Goal: Task Accomplishment & Management: Complete application form

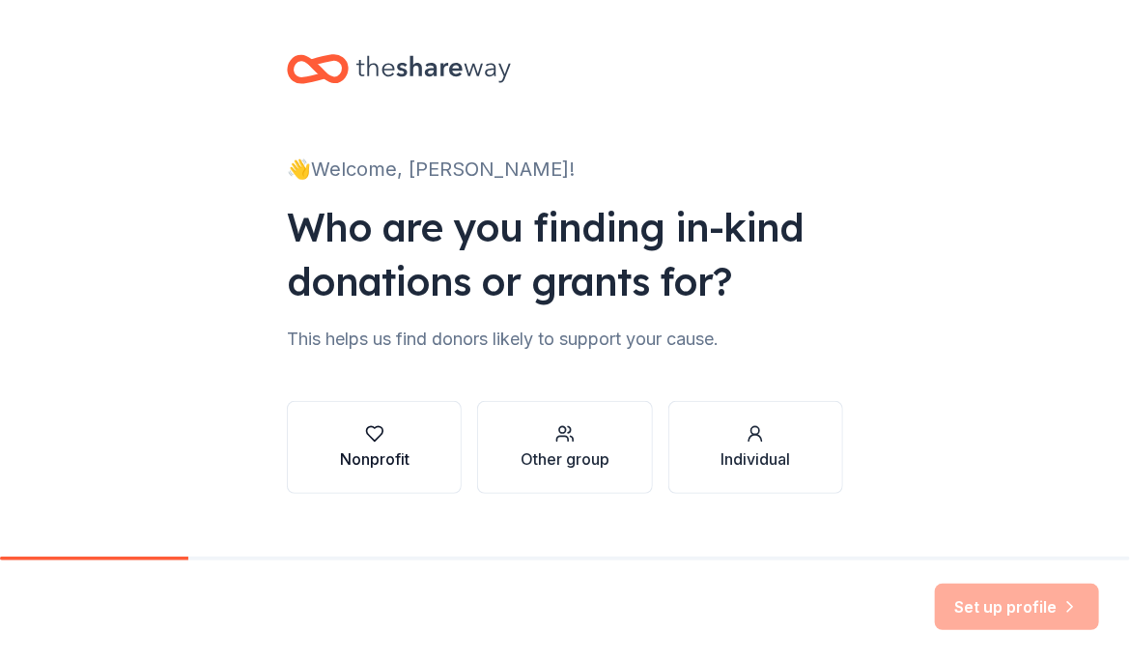
click at [366, 432] on icon "button" at bounding box center [374, 434] width 16 height 14
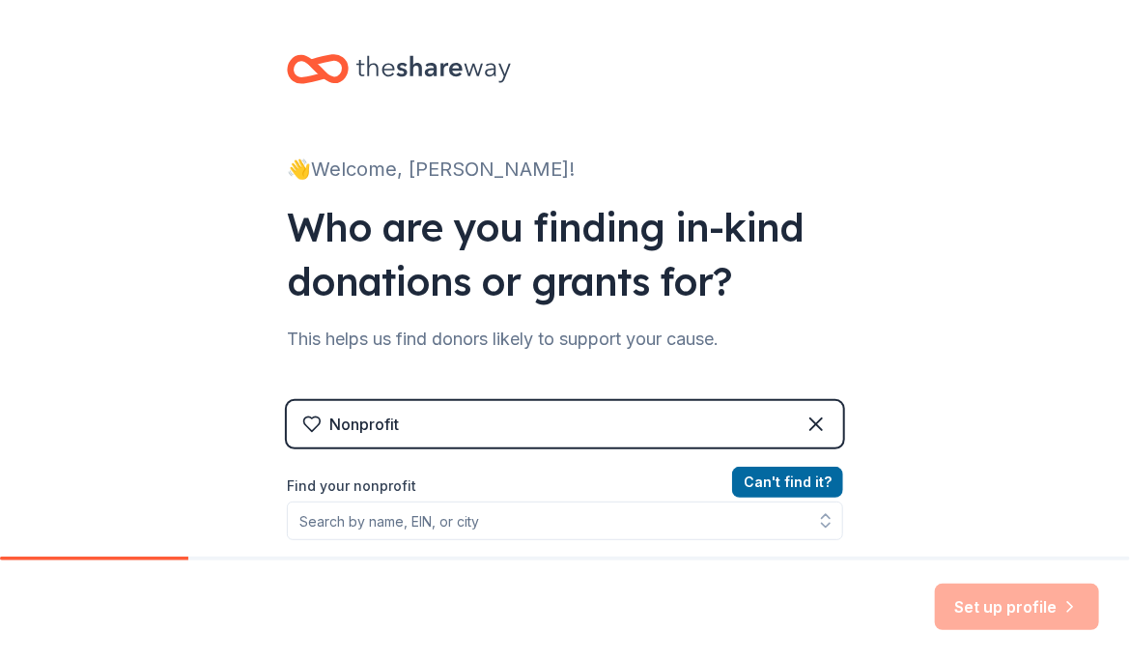
scroll to position [193, 0]
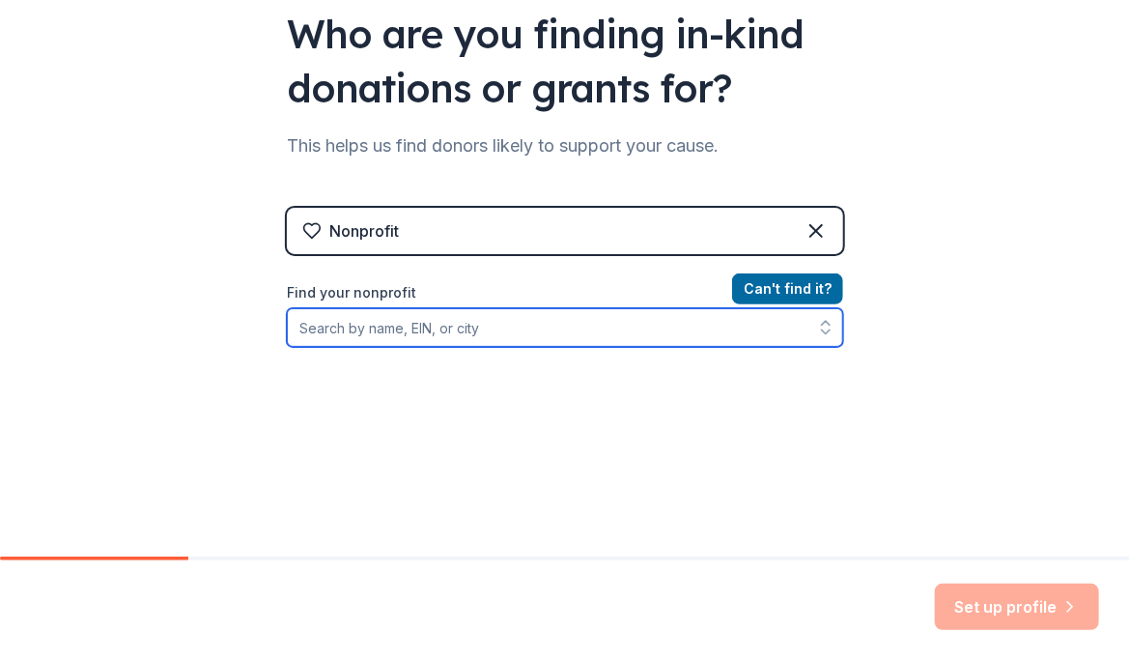
click at [399, 331] on input "Find your nonprofit" at bounding box center [565, 327] width 556 height 39
type input "t"
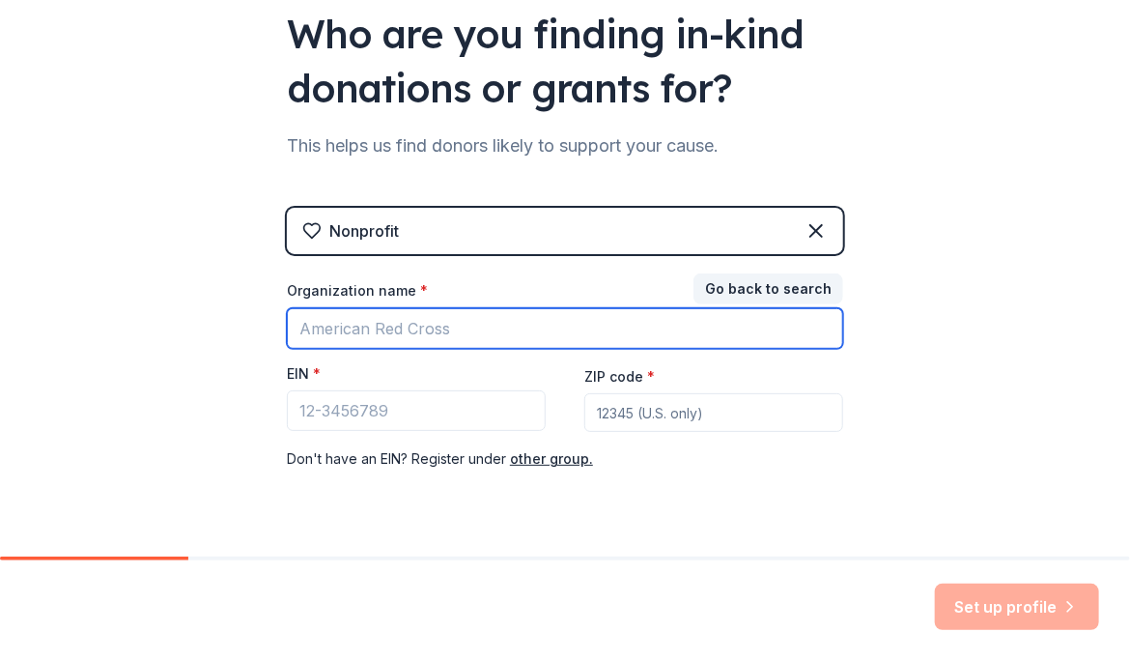
click at [399, 331] on input "Organization name *" at bounding box center [565, 328] width 556 height 41
type input "bridge [GEOGRAPHIC_DATA]"
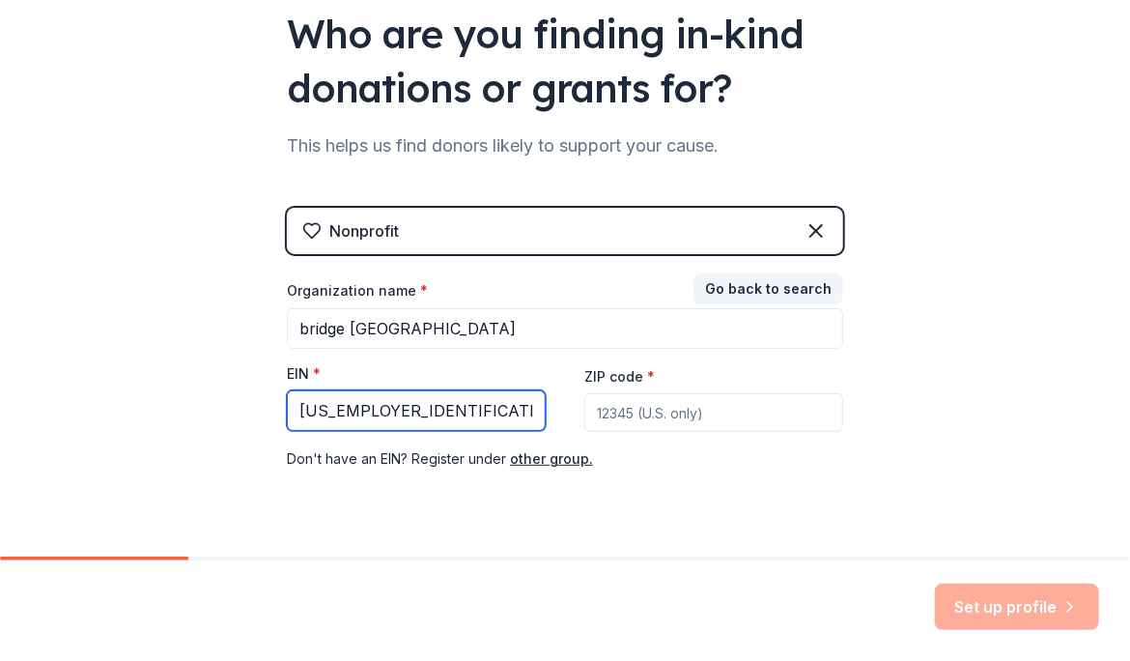
type input "[US_EMPLOYER_IDENTIFICATION_NUMBER]"
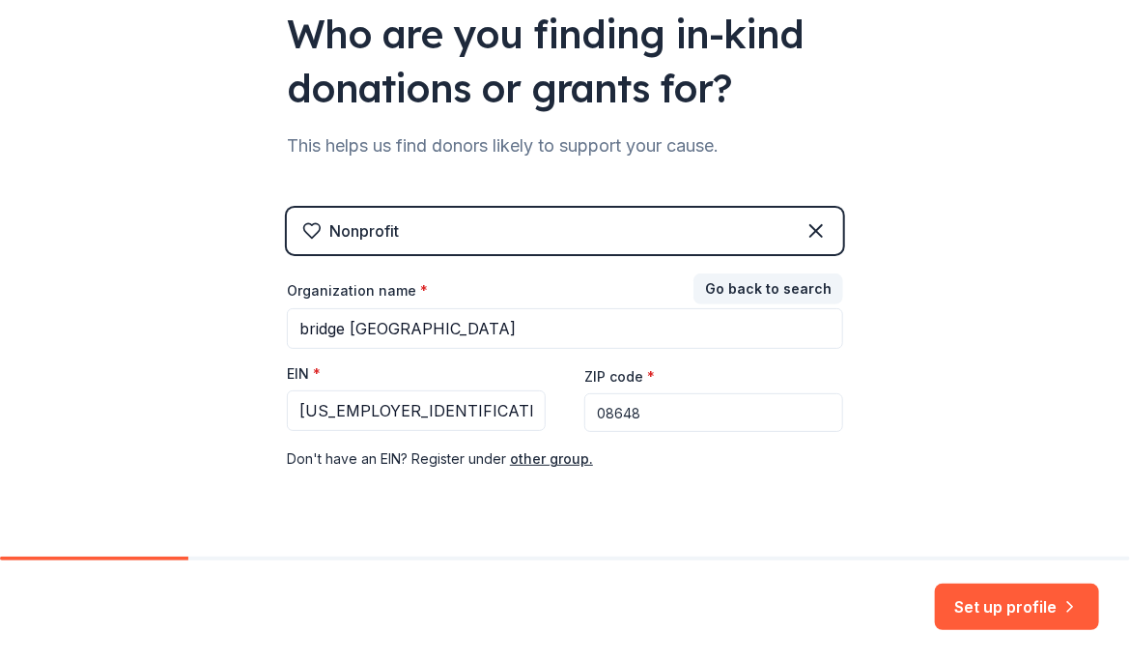
type input "08648"
click at [1043, 422] on div "👋 Welcome, [PERSON_NAME]! Who are you finding in-kind donations or grants for? …" at bounding box center [565, 204] width 1130 height 795
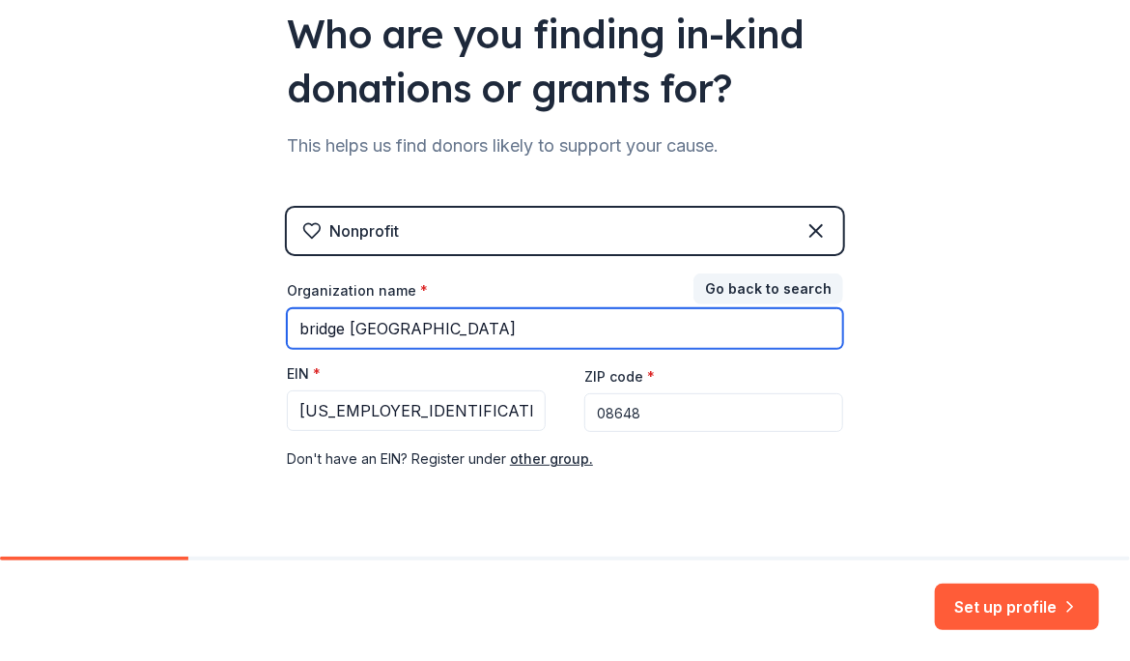
drag, startPoint x: 472, startPoint y: 333, endPoint x: -274, endPoint y: 293, distance: 747.7
click at [0, 293] on html "👋 Welcome, [PERSON_NAME]! Who are you finding in-kind donations or grants for? …" at bounding box center [565, 330] width 1130 height 661
type input "B"
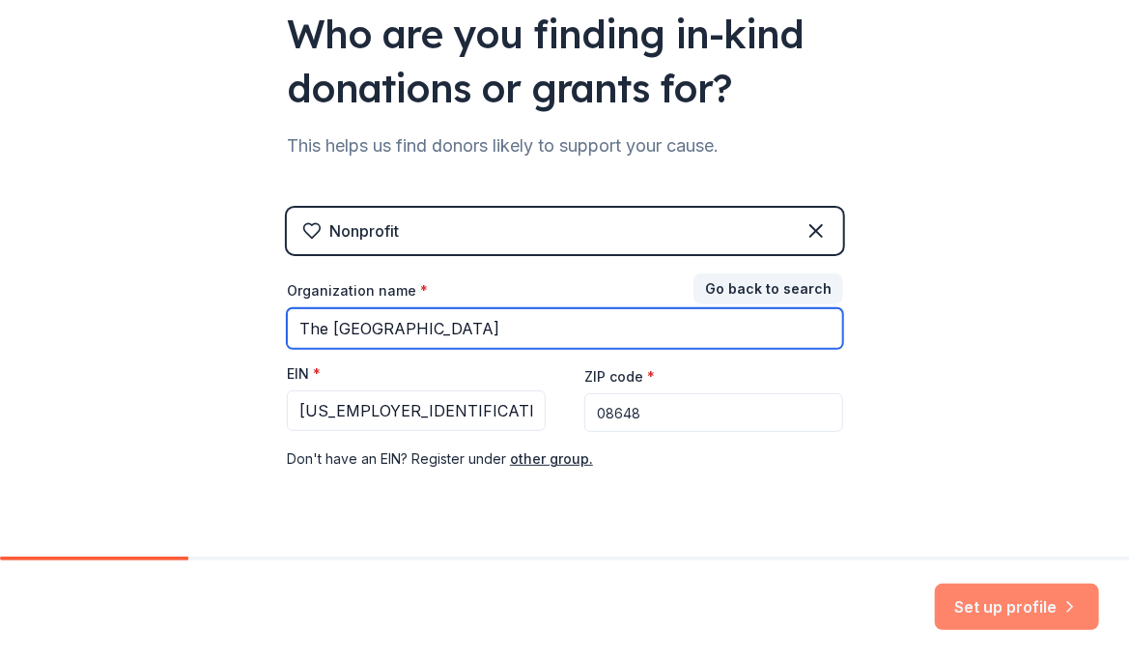
type input "The [GEOGRAPHIC_DATA]"
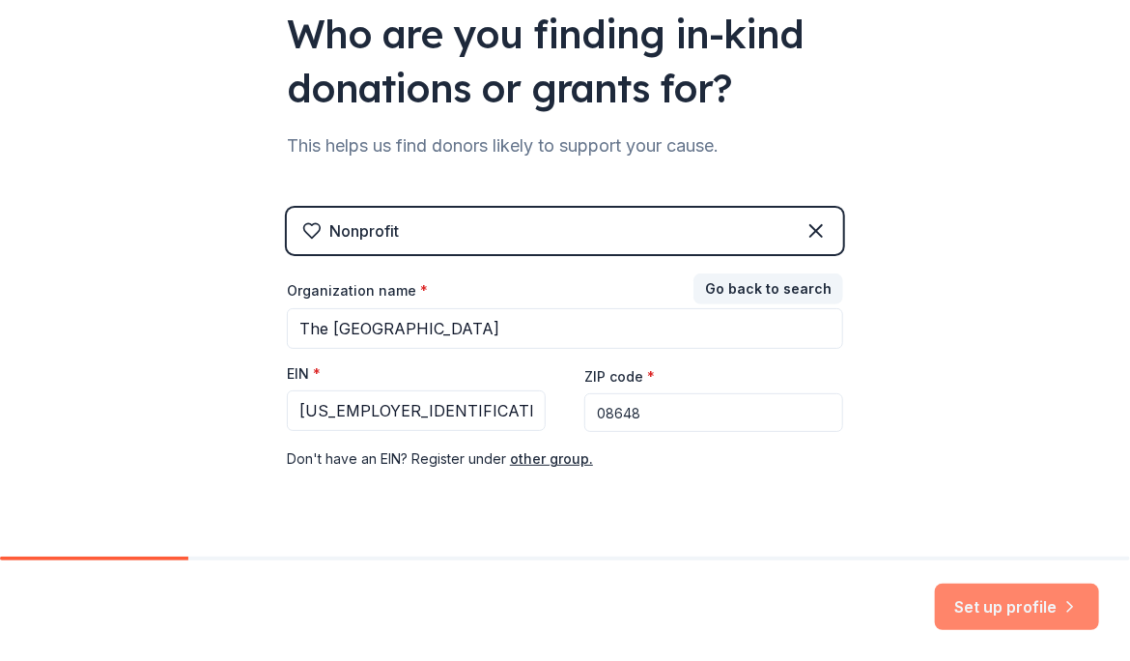
click at [1022, 600] on button "Set up profile" at bounding box center [1017, 606] width 164 height 46
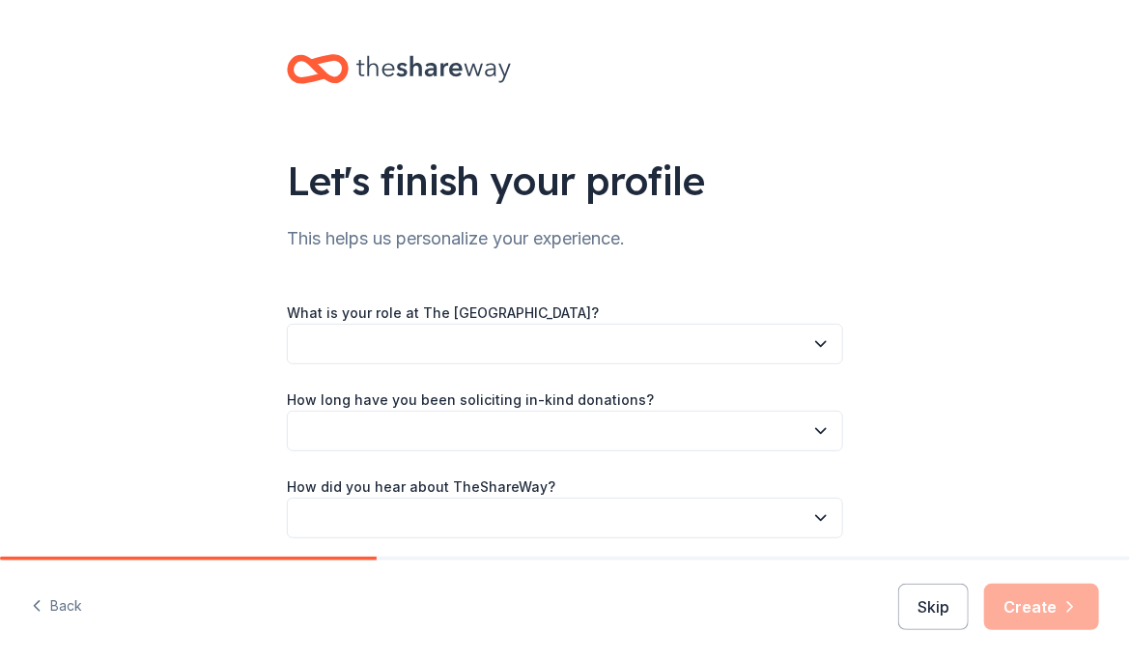
click at [801, 343] on button "button" at bounding box center [565, 344] width 556 height 41
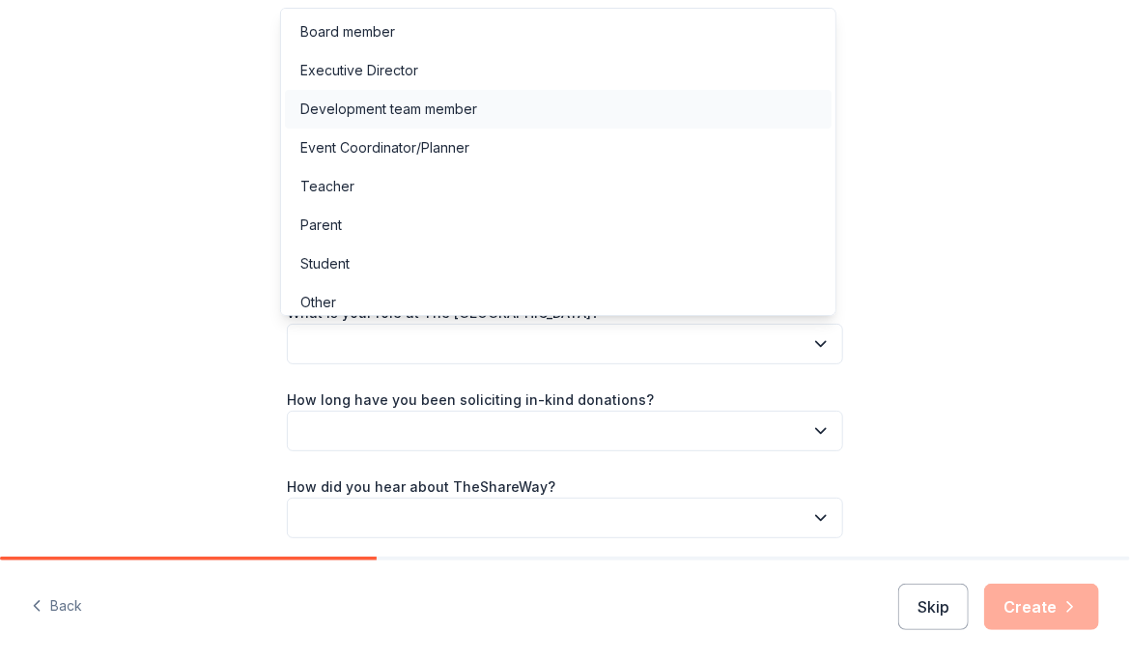
click at [661, 111] on div "Development team member" at bounding box center [558, 109] width 547 height 39
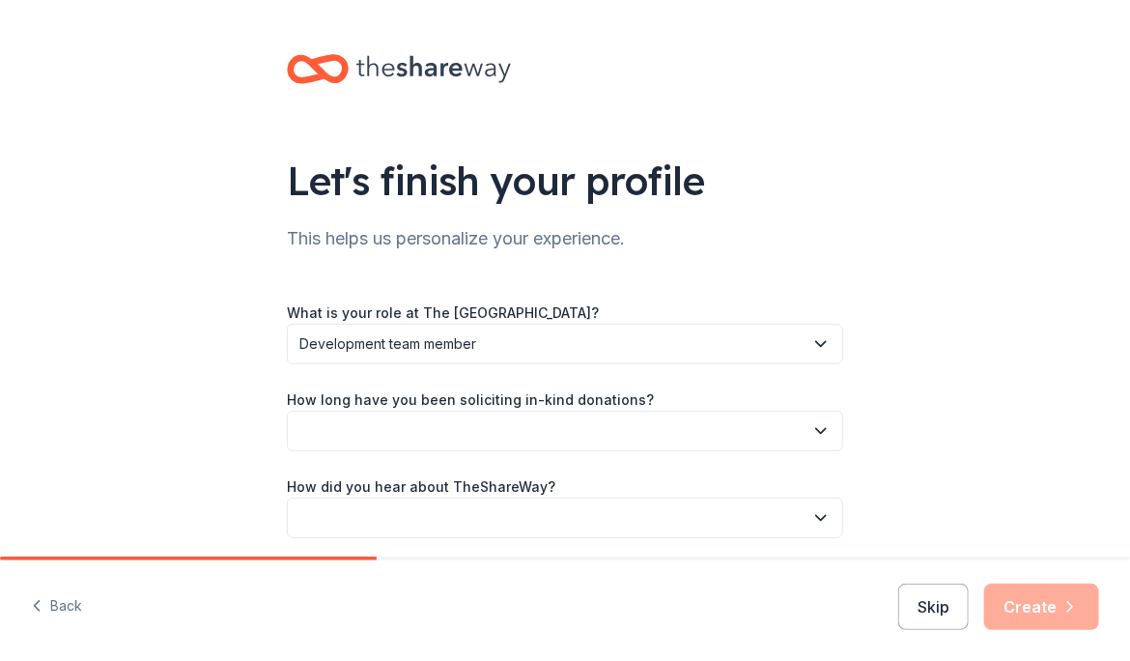
click at [667, 433] on button "button" at bounding box center [565, 431] width 556 height 41
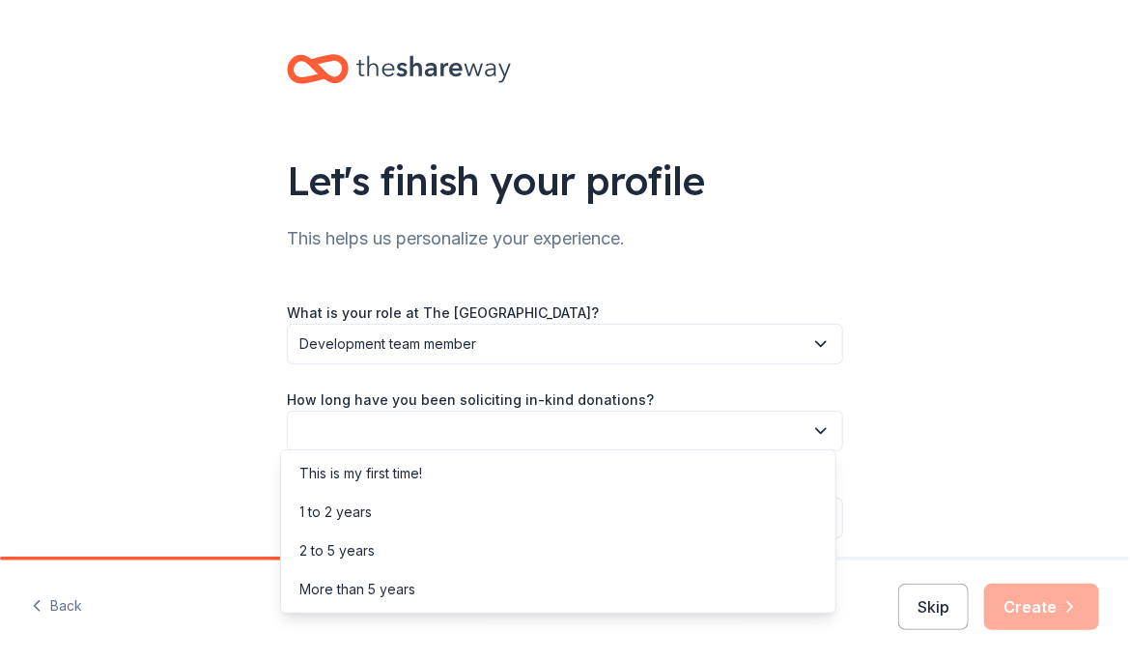
scroll to position [73, 0]
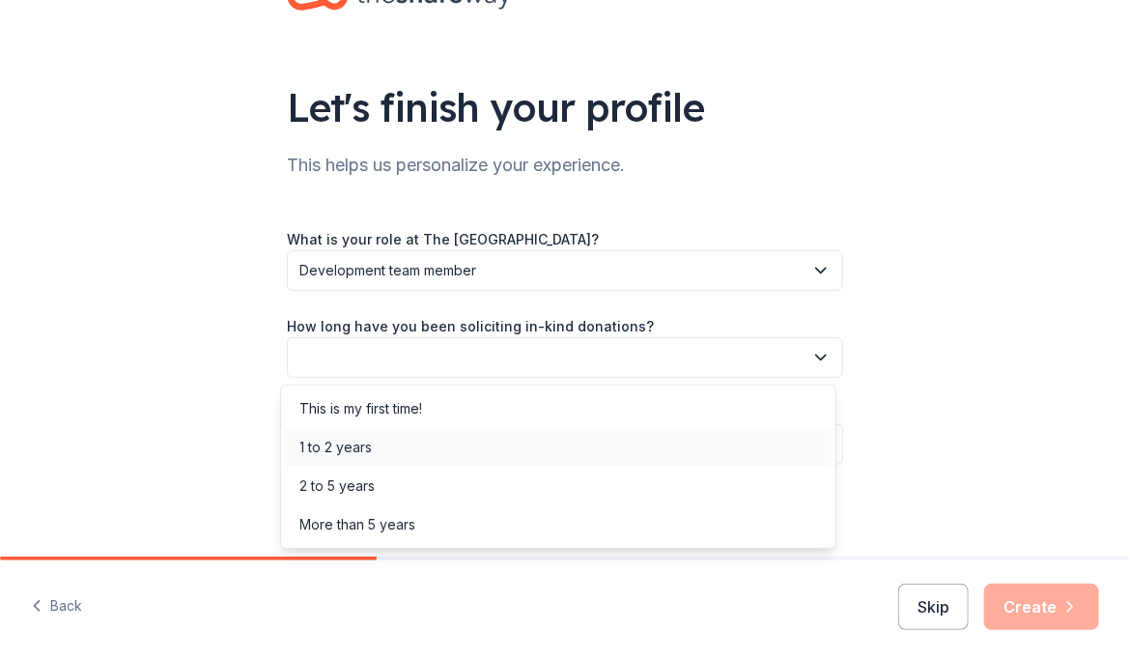
click at [374, 444] on div "1 to 2 years" at bounding box center [558, 447] width 547 height 39
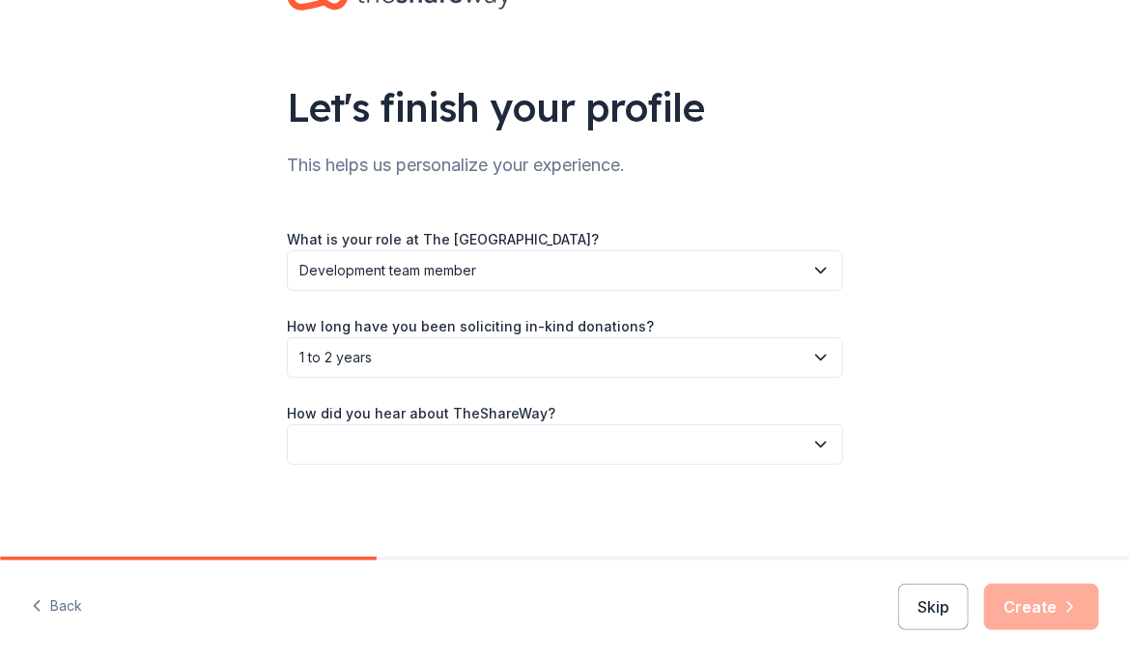
click at [382, 432] on button "button" at bounding box center [565, 444] width 556 height 41
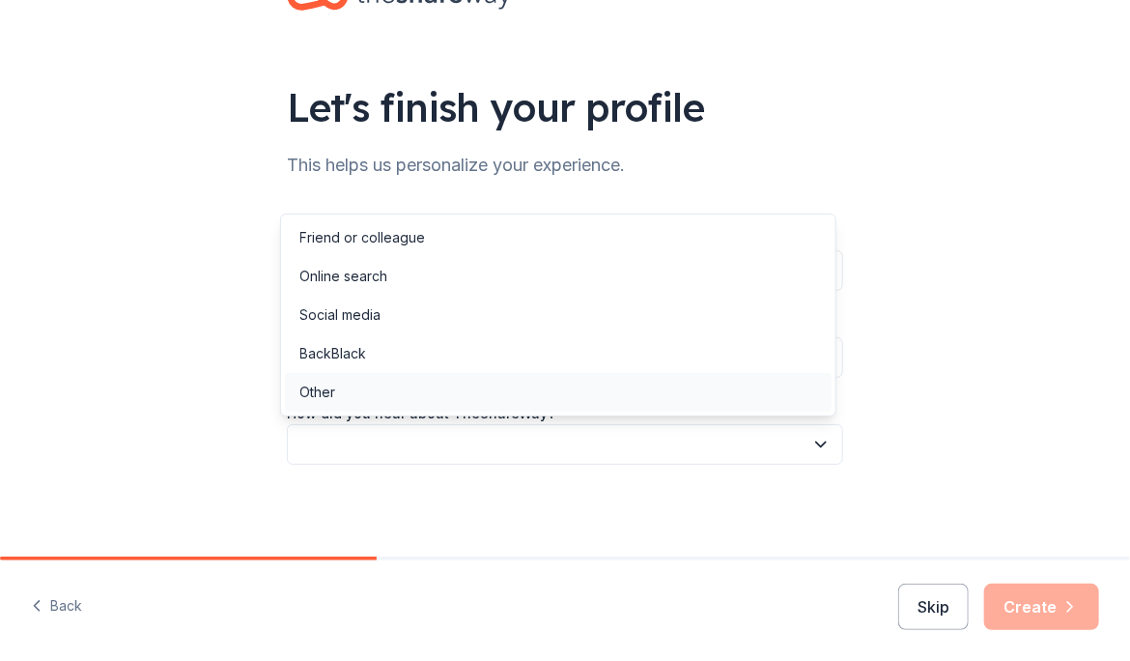
click at [365, 382] on div "Other" at bounding box center [558, 392] width 547 height 39
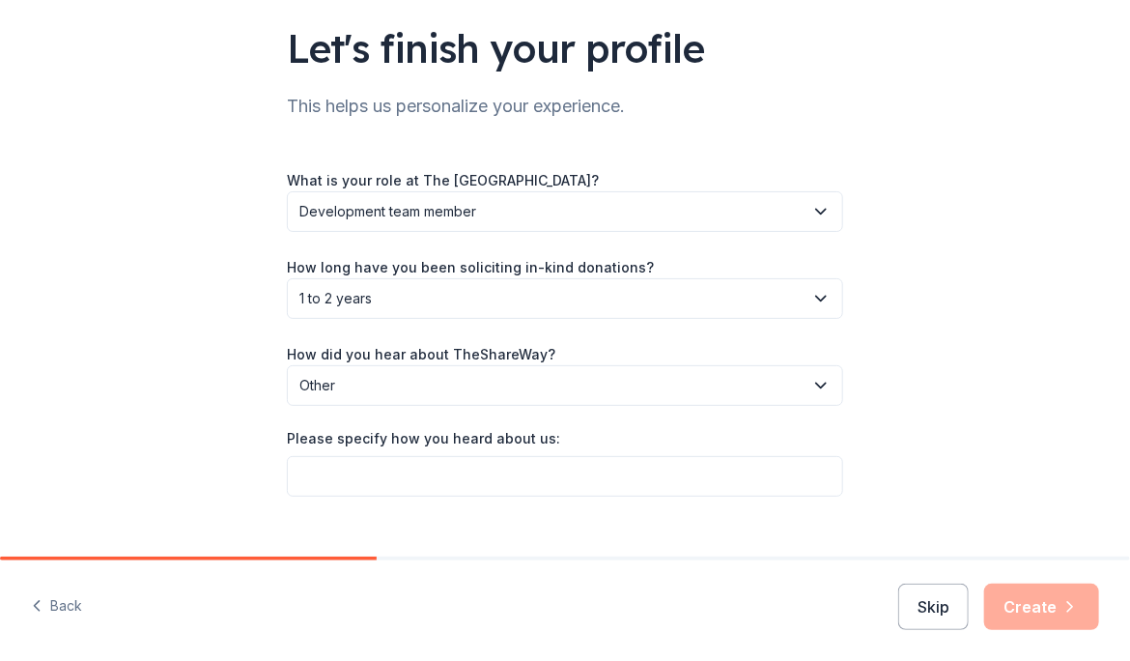
scroll to position [164, 0]
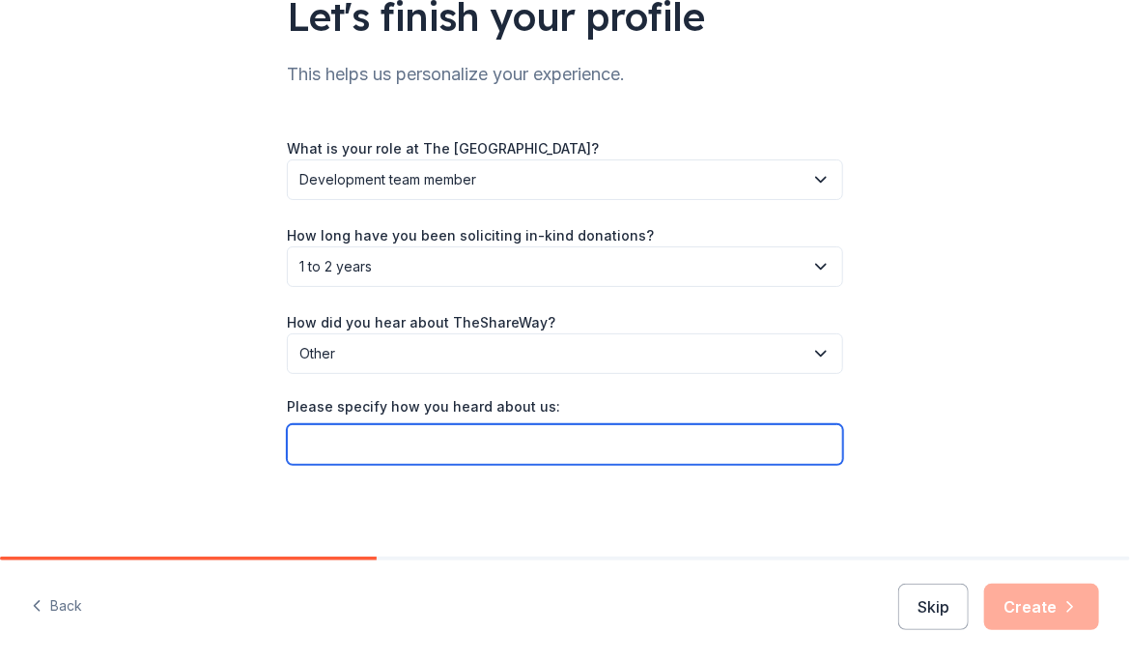
click at [443, 434] on input "Please specify how you heard about us:" at bounding box center [565, 444] width 556 height 41
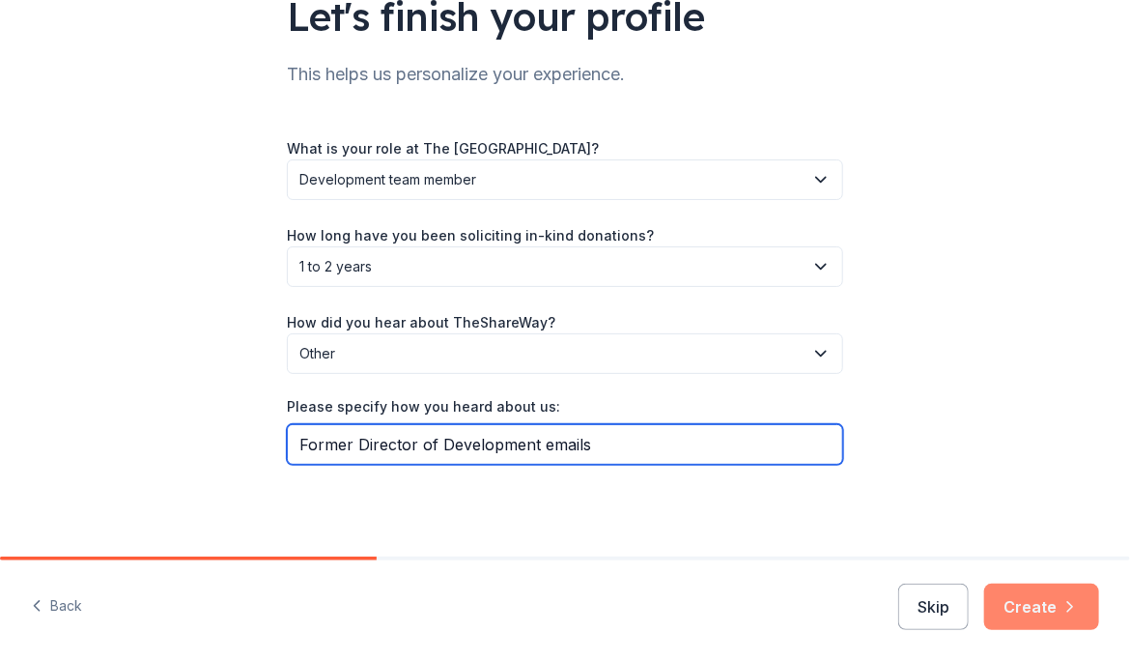
type input "Former Director of Development emails"
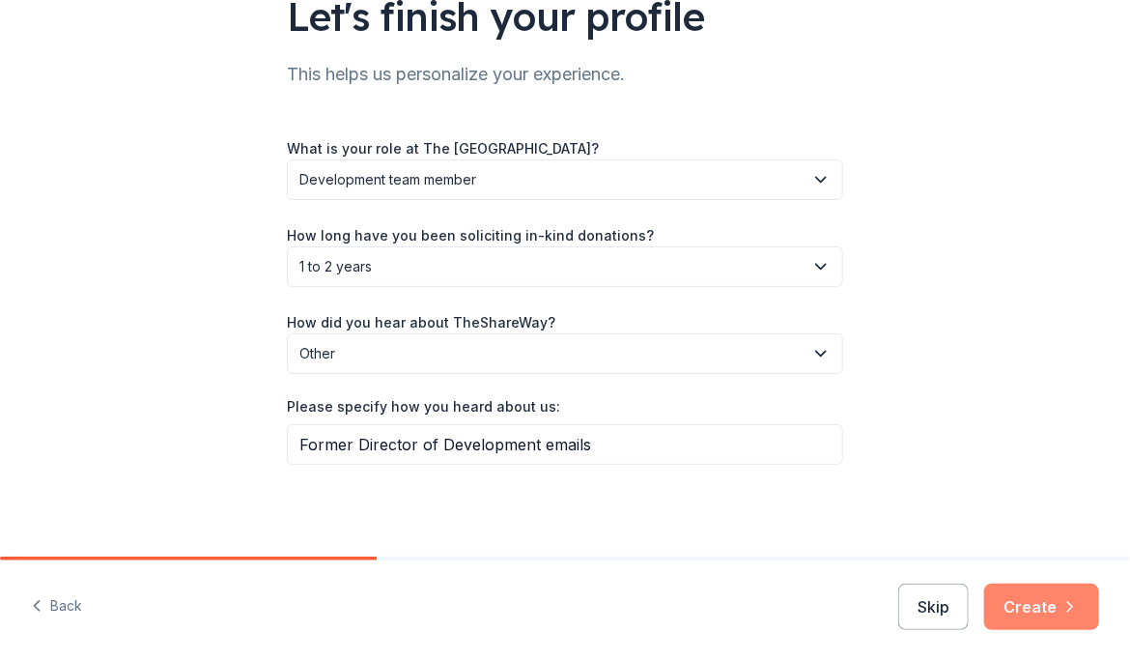
click at [1022, 616] on button "Create" at bounding box center [1041, 606] width 115 height 46
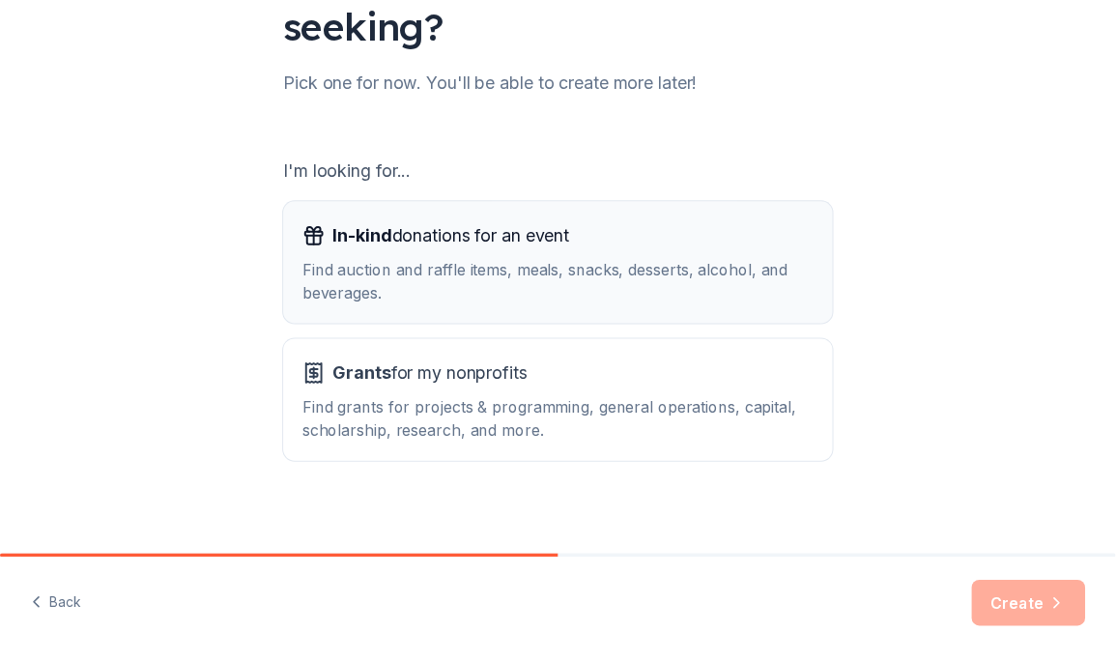
scroll to position [223, 0]
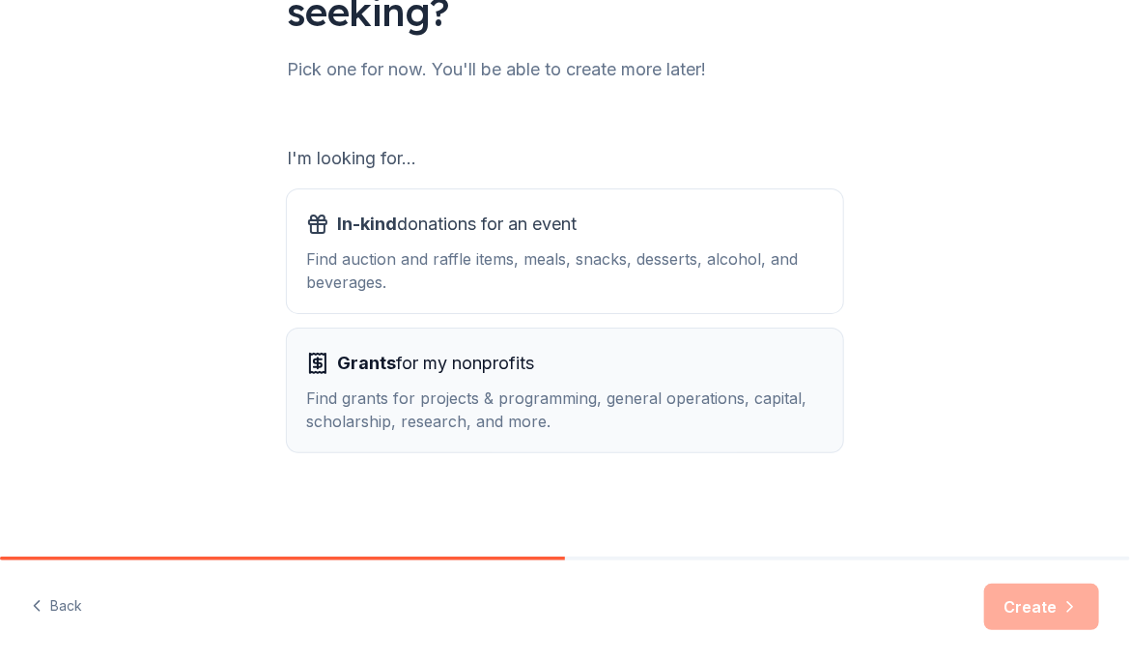
click at [596, 343] on button "Grants for my nonprofits Find grants for projects & programming, general operat…" at bounding box center [565, 390] width 556 height 124
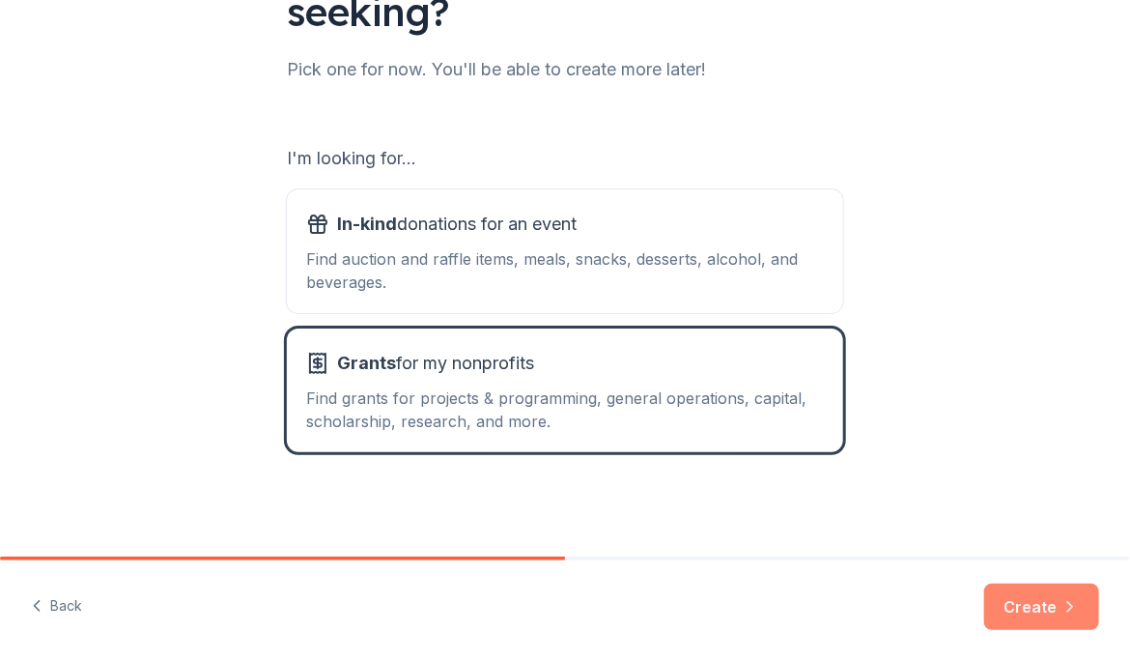
click at [1008, 591] on button "Create" at bounding box center [1041, 606] width 115 height 46
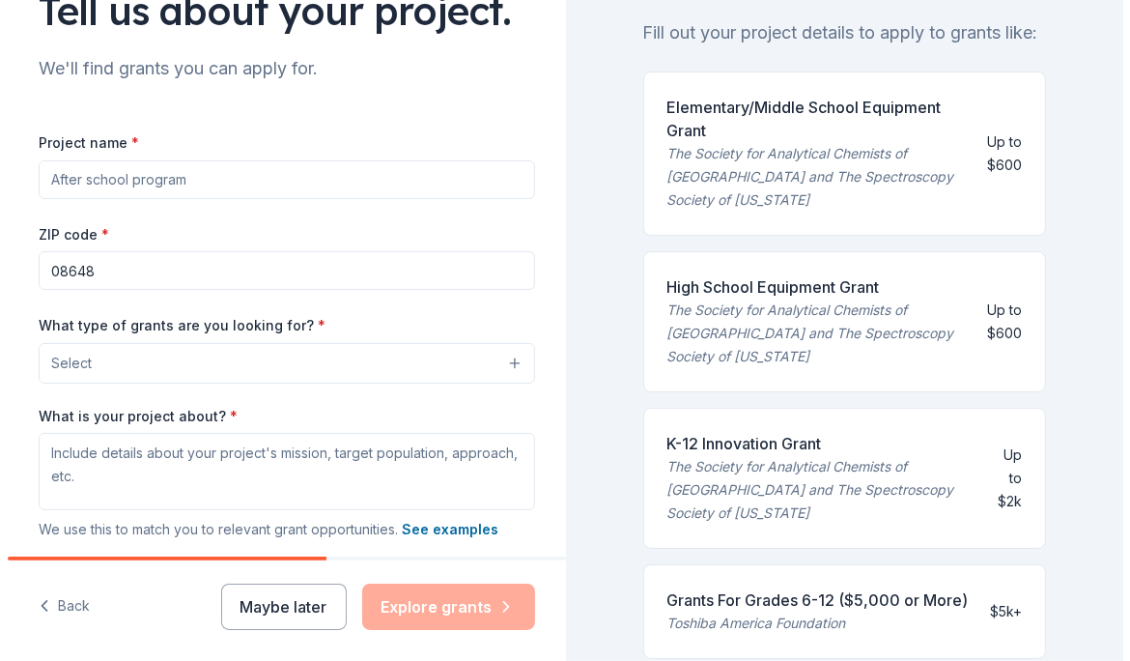
scroll to position [193, 0]
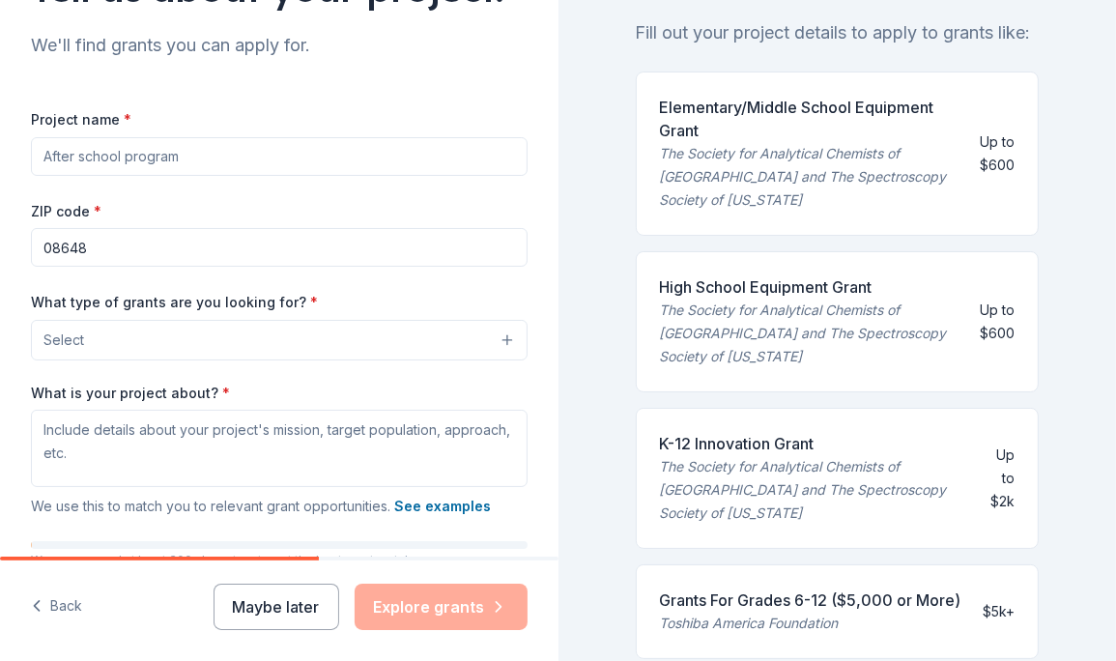
click at [197, 153] on input "Project name *" at bounding box center [279, 156] width 496 height 39
type input "H"
type input "D"
type input "Understanding [MEDICAL_DATA]"
click at [236, 351] on button "Select" at bounding box center [279, 340] width 496 height 41
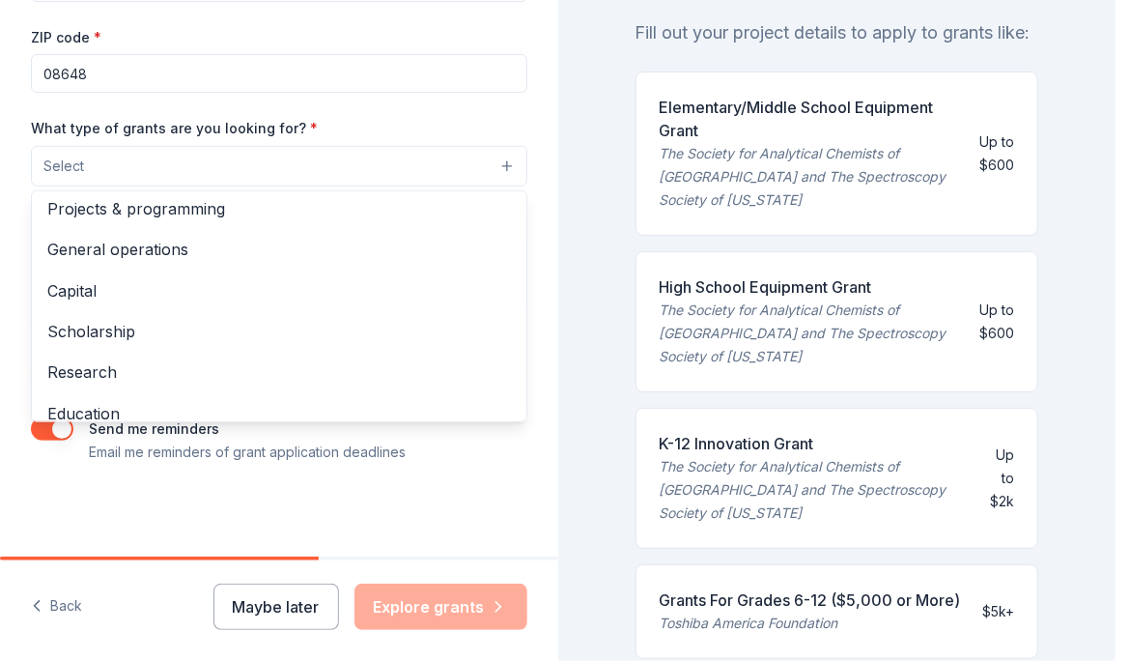
scroll to position [0, 0]
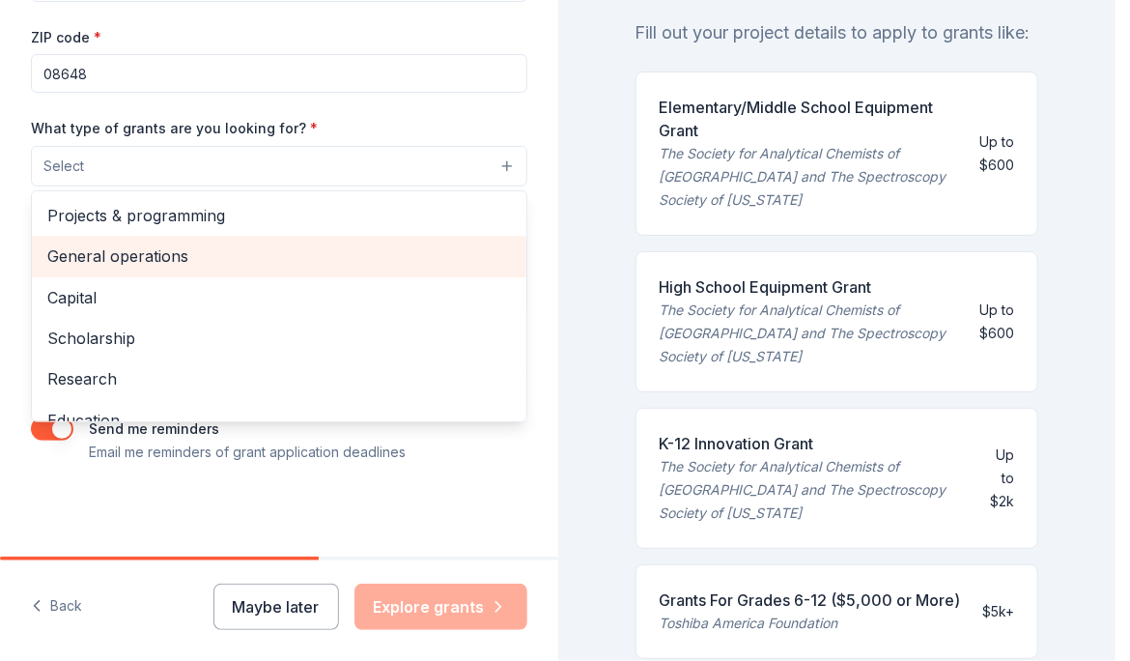
click at [300, 273] on div "General operations" at bounding box center [279, 256] width 495 height 41
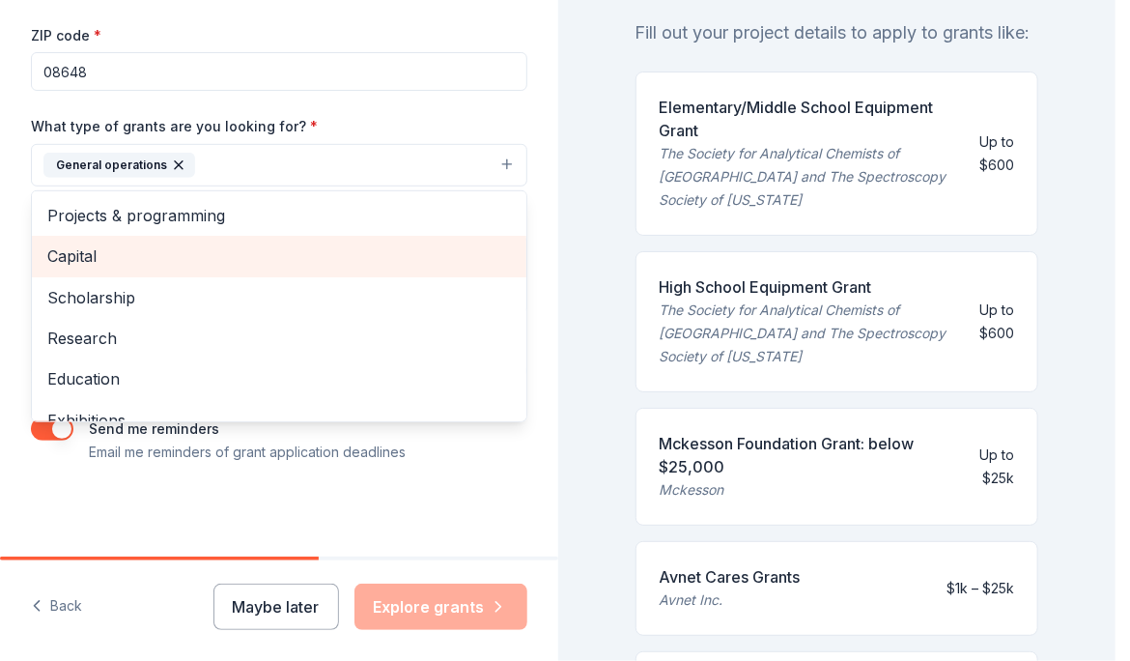
click at [271, 250] on span "Capital" at bounding box center [279, 255] width 464 height 25
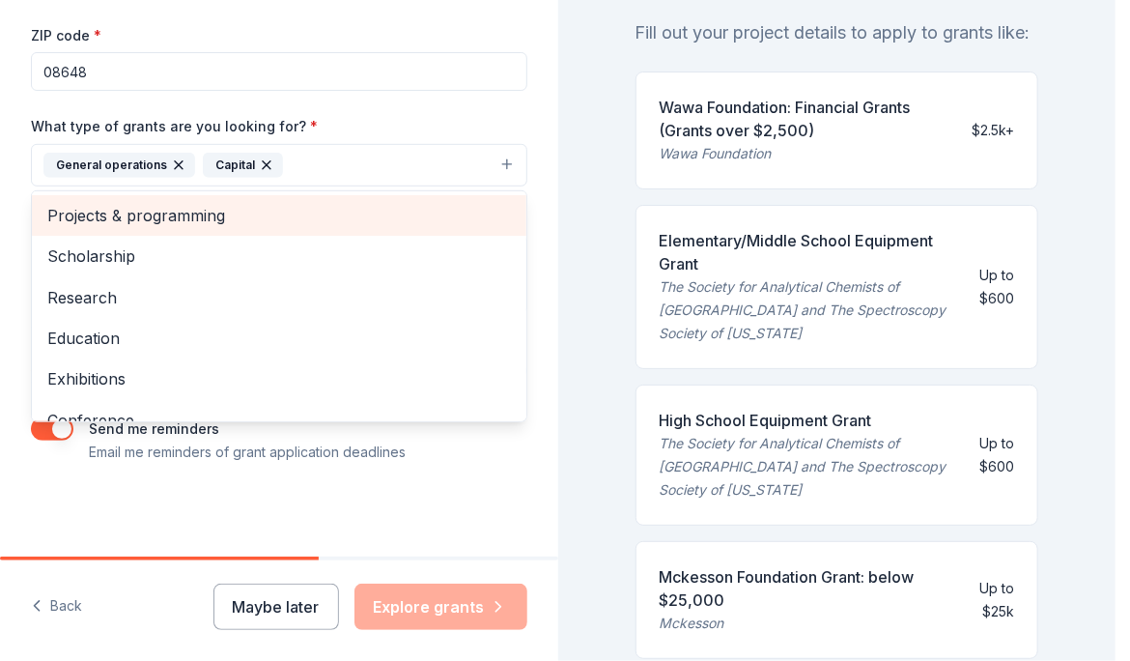
click at [282, 217] on span "Projects & programming" at bounding box center [279, 215] width 464 height 25
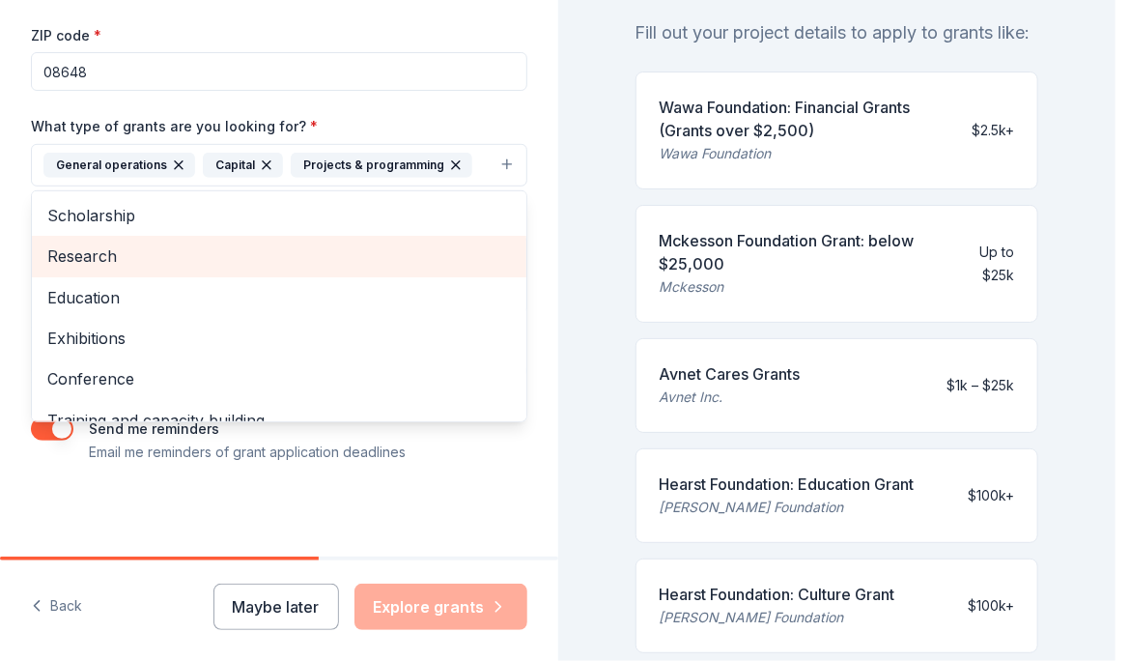
scroll to position [97, 0]
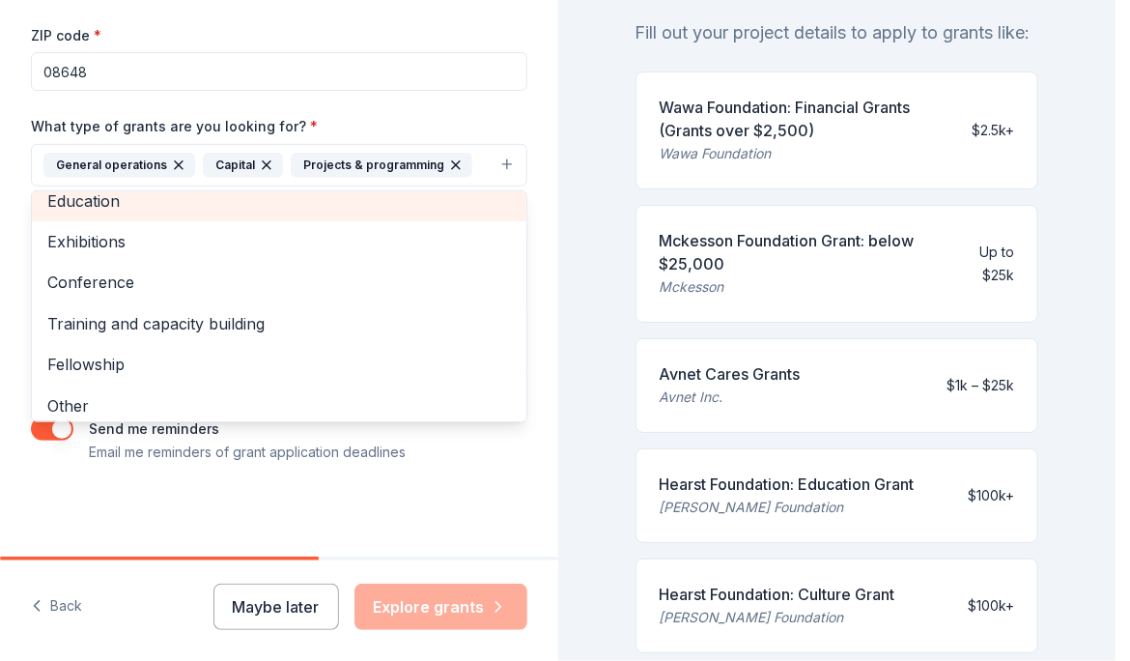
click at [371, 215] on div "Education" at bounding box center [279, 201] width 495 height 41
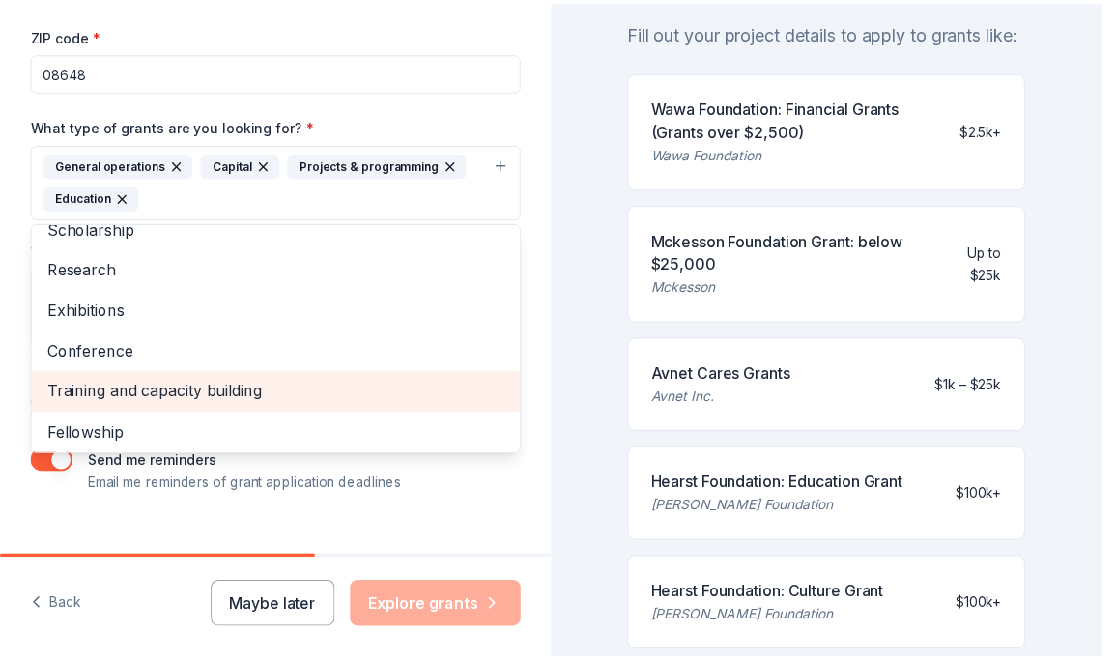
scroll to position [0, 0]
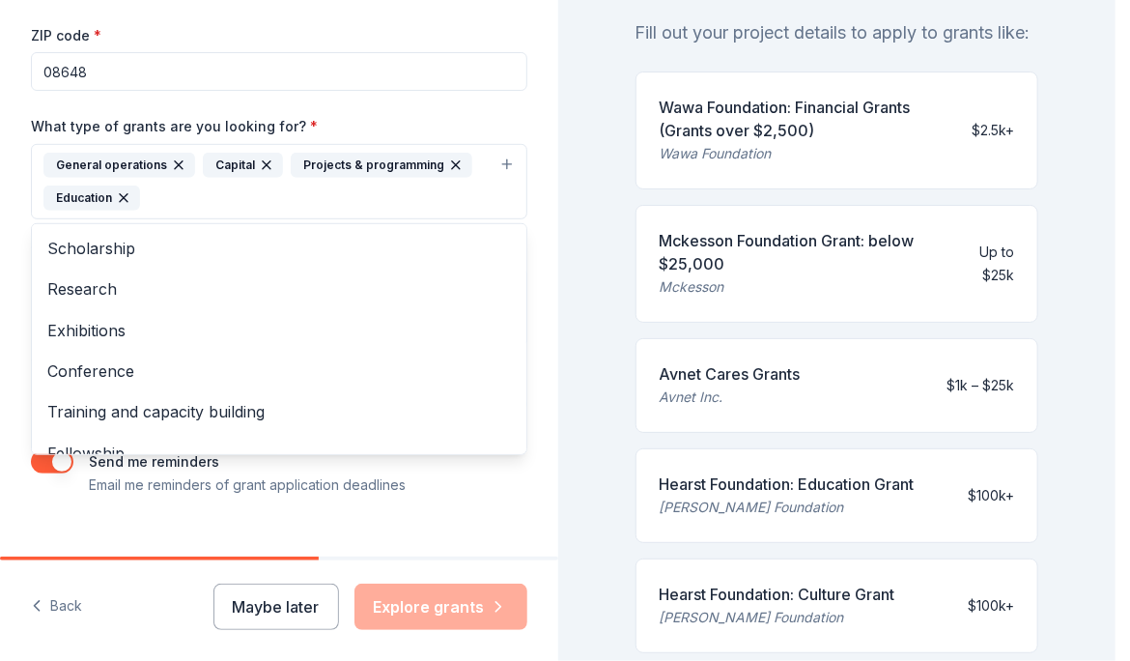
click at [571, 178] on div "Tell us about your project. We'll find grants you can apply for. Project name *…" at bounding box center [558, 330] width 1116 height 661
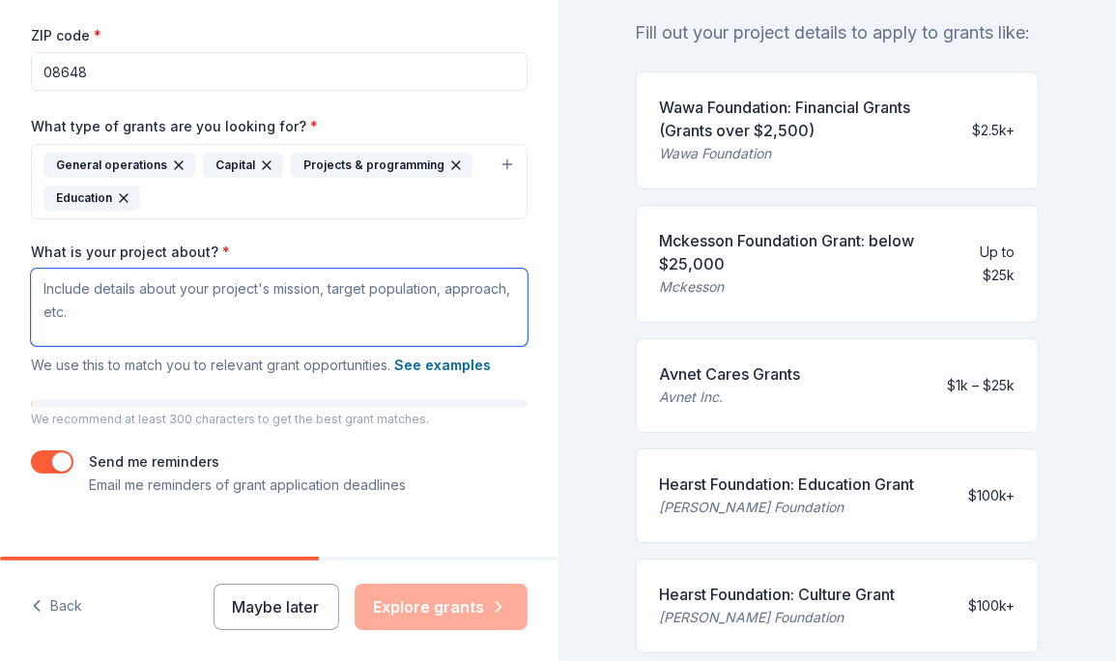
click at [268, 339] on textarea "What is your project about? *" at bounding box center [279, 307] width 496 height 77
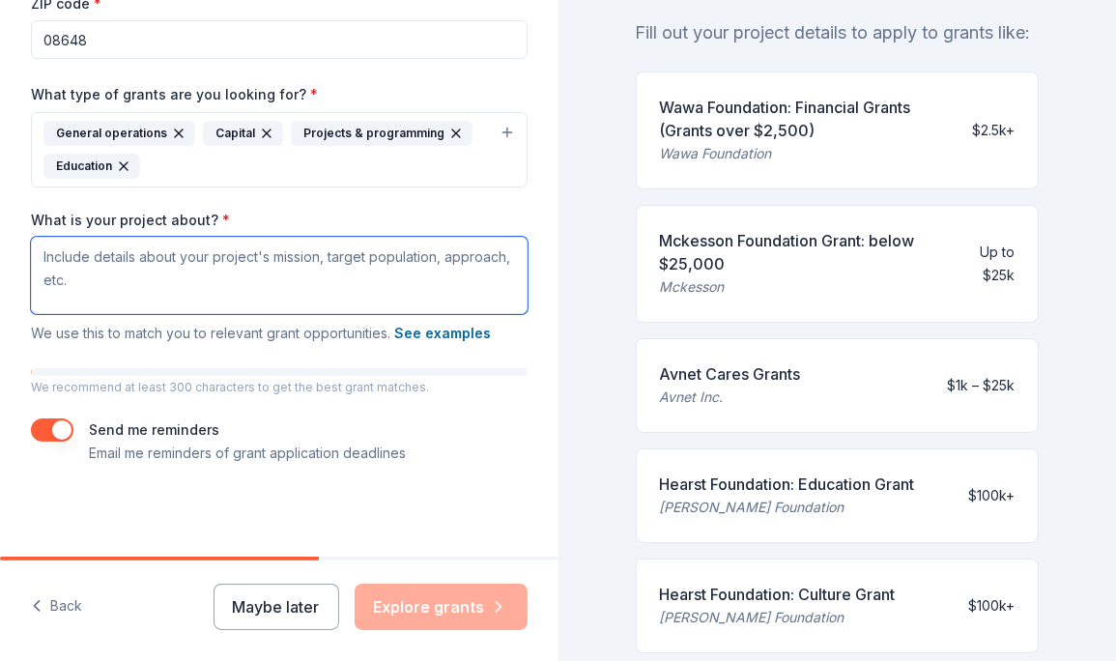
scroll to position [402, 0]
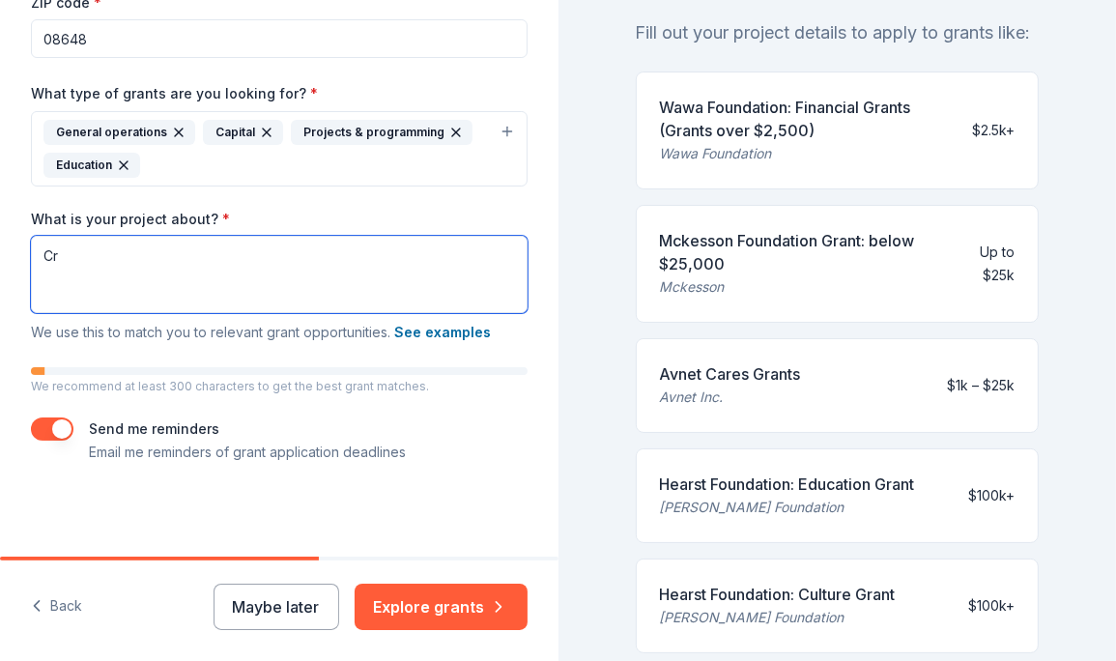
type textarea "C"
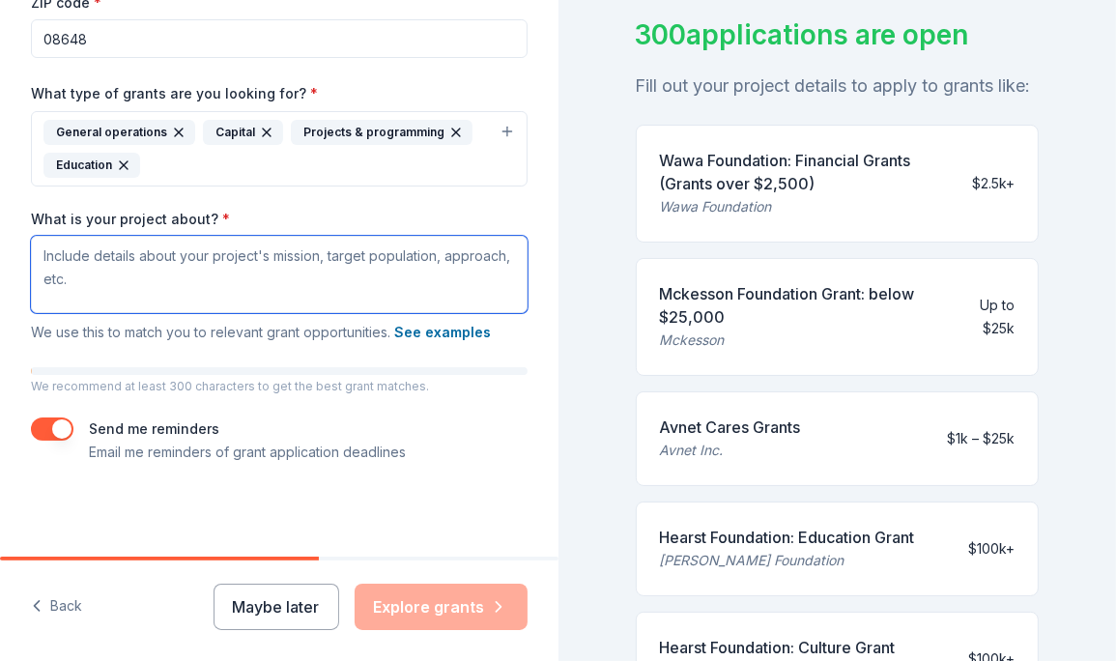
scroll to position [97, 0]
